Goal: Information Seeking & Learning: Learn about a topic

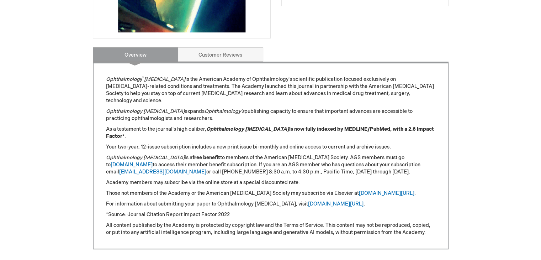
scroll to position [249, 0]
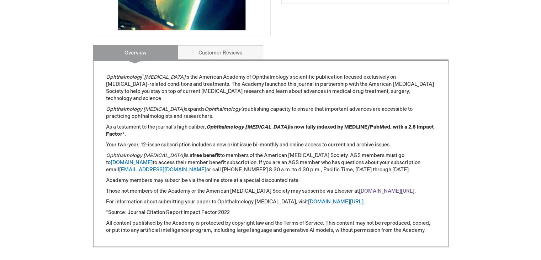
click at [384, 188] on link "[DOMAIN_NAME][URL]" at bounding box center [387, 191] width 56 height 6
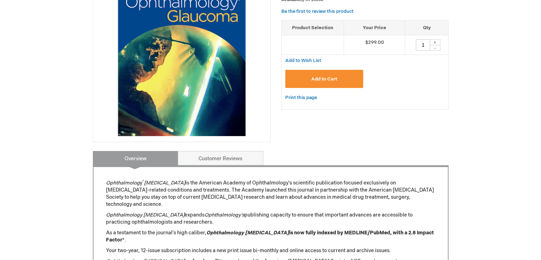
scroll to position [107, 0]
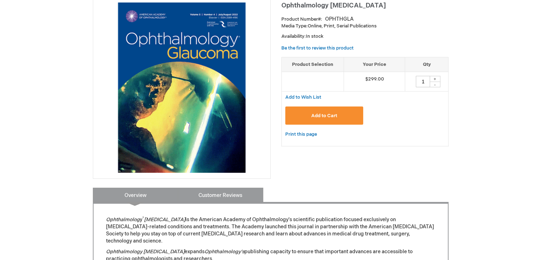
click at [218, 195] on link "Customer Reviews" at bounding box center [220, 195] width 85 height 14
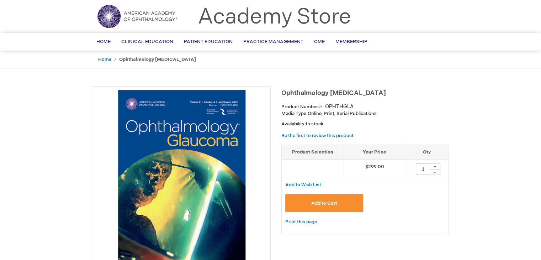
scroll to position [11, 0]
